Goal: Navigation & Orientation: Find specific page/section

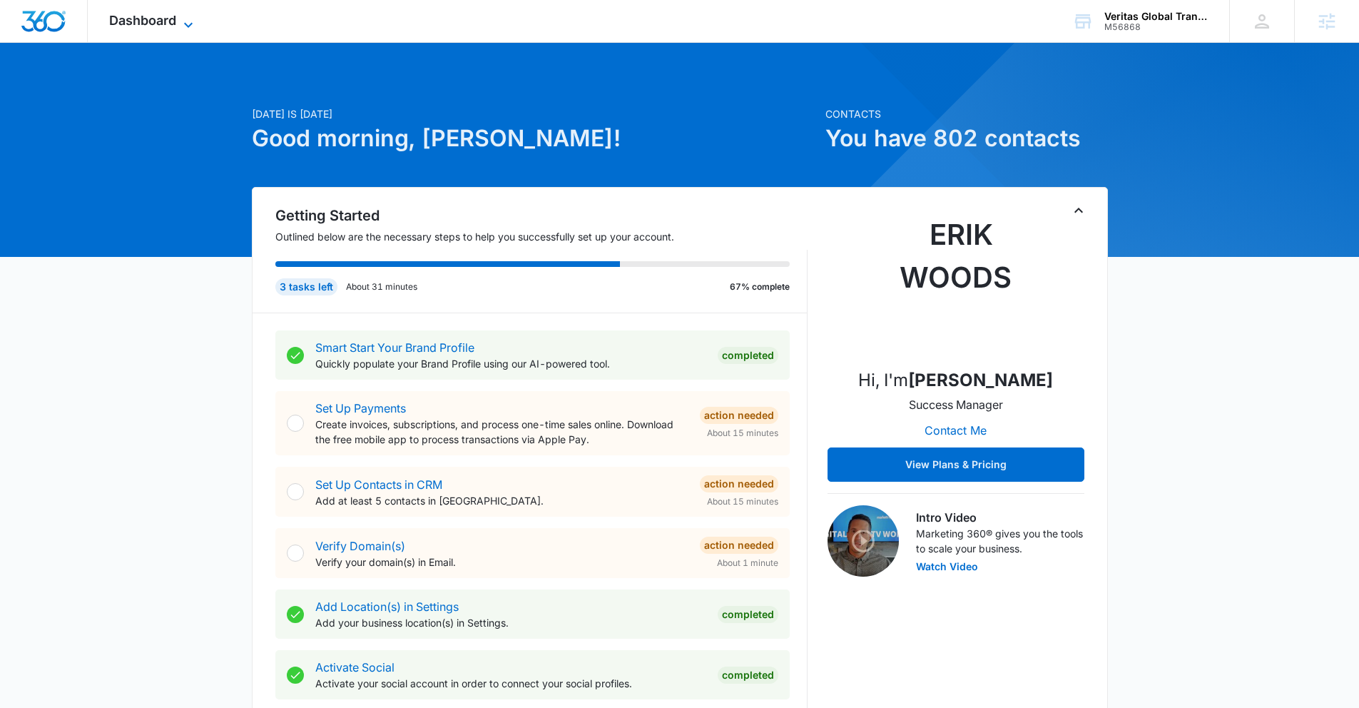
click at [159, 16] on span "Dashboard" at bounding box center [142, 20] width 67 height 15
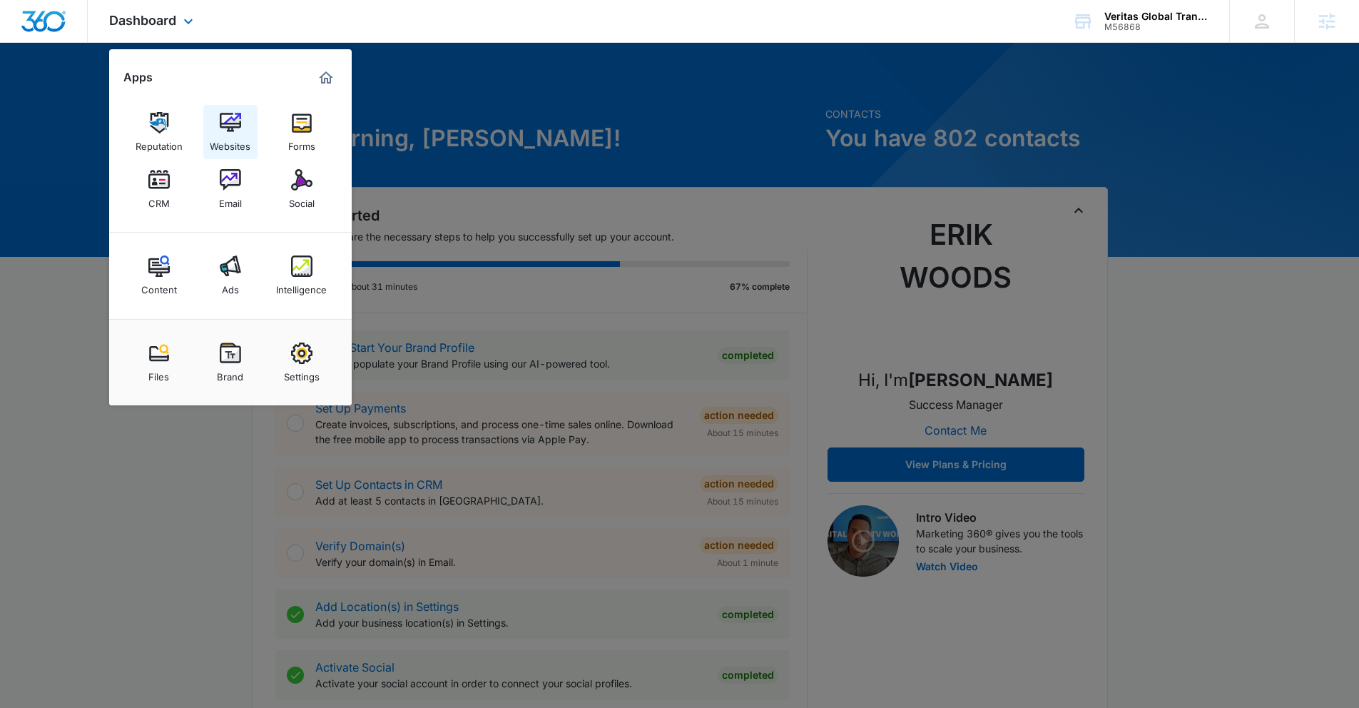
click at [226, 125] on img at bounding box center [230, 122] width 21 height 21
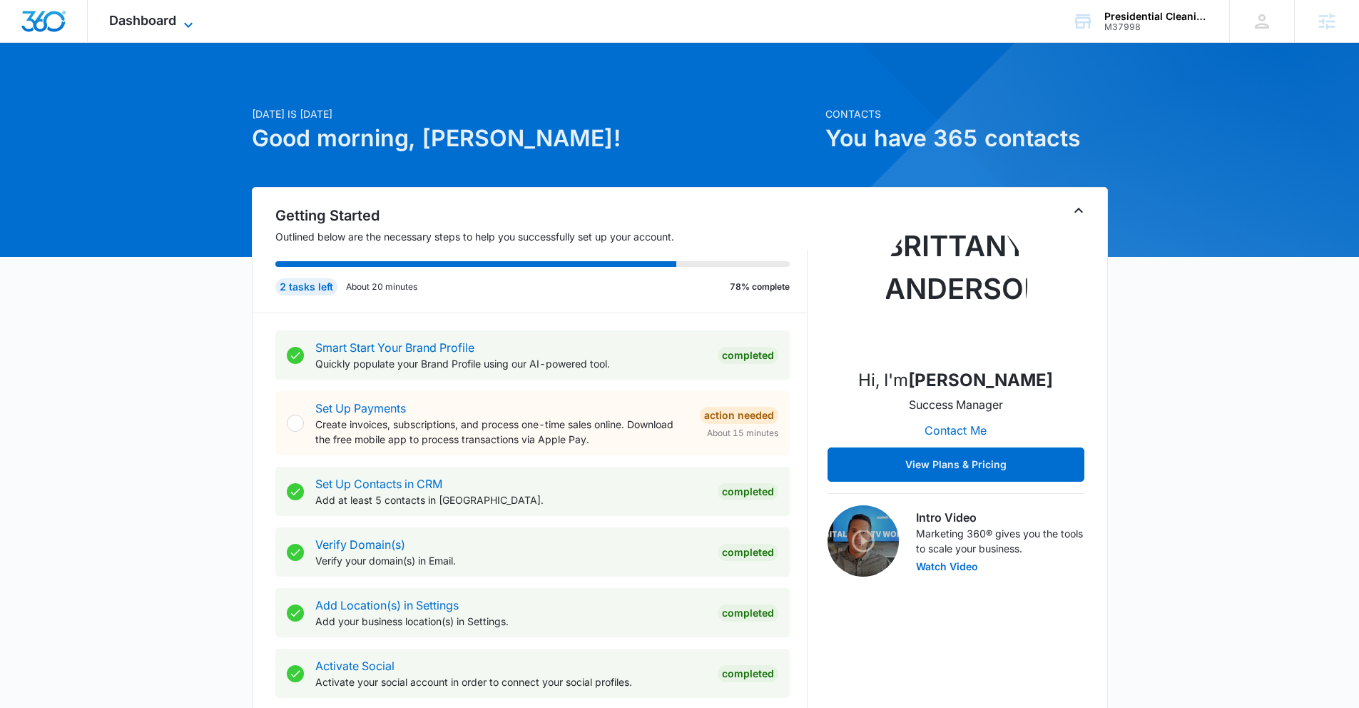
click at [188, 24] on icon at bounding box center [188, 24] width 17 height 17
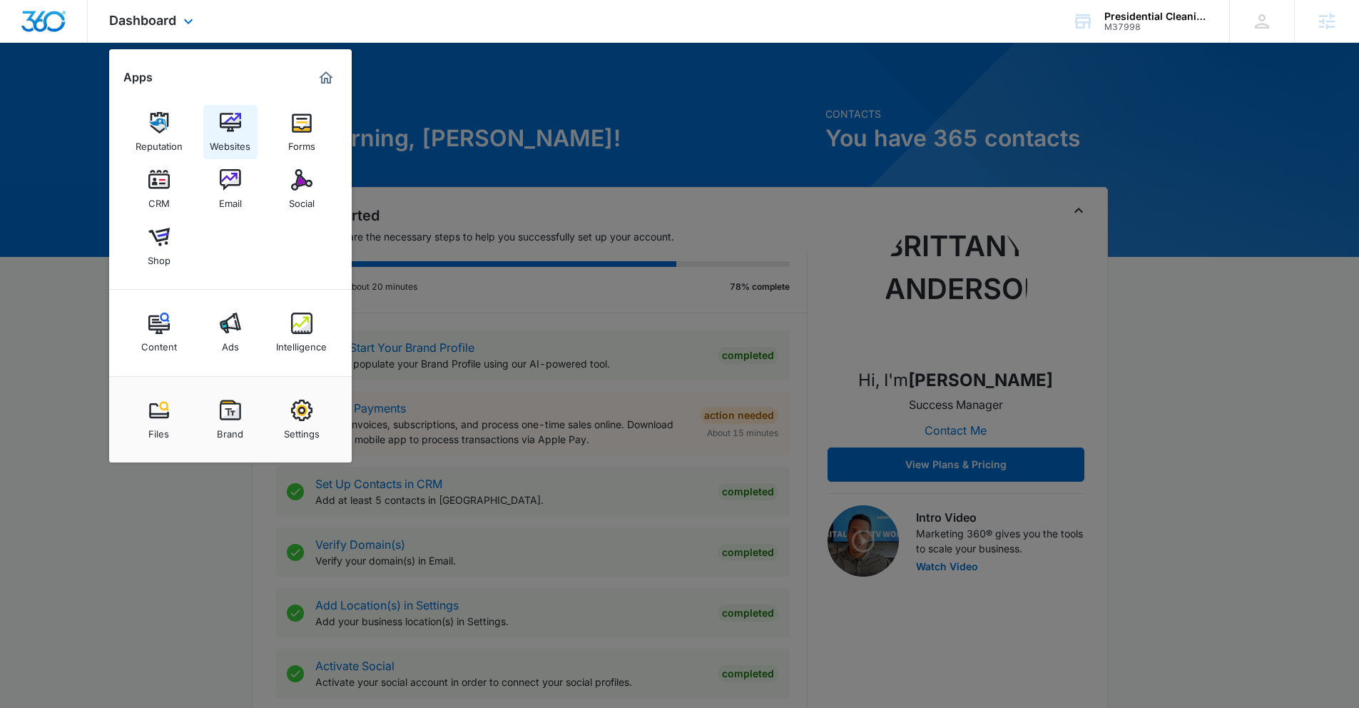
click at [228, 135] on div "Websites" at bounding box center [230, 142] width 41 height 19
